Goal: Check status: Check status

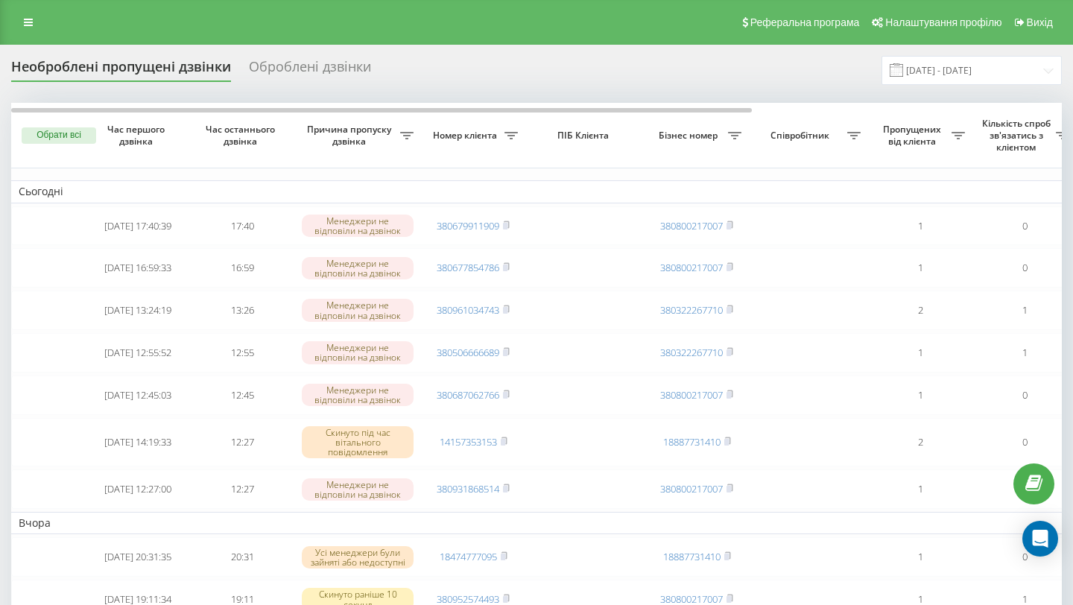
click at [508, 228] on rect at bounding box center [505, 226] width 4 height 7
